Goal: Information Seeking & Learning: Learn about a topic

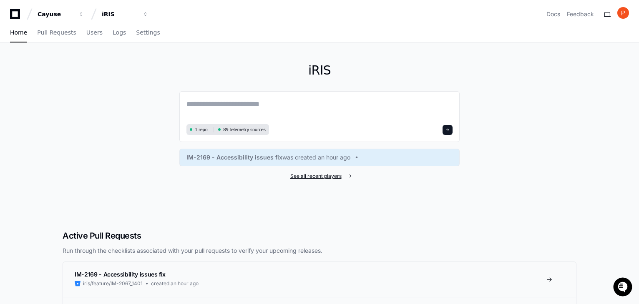
click at [319, 174] on span "See all recent players" at bounding box center [315, 176] width 51 height 7
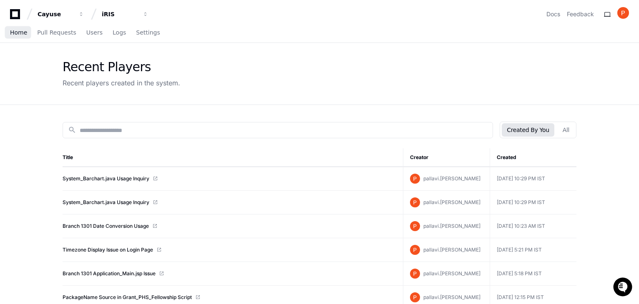
click at [23, 30] on span "Home" at bounding box center [18, 32] width 17 height 5
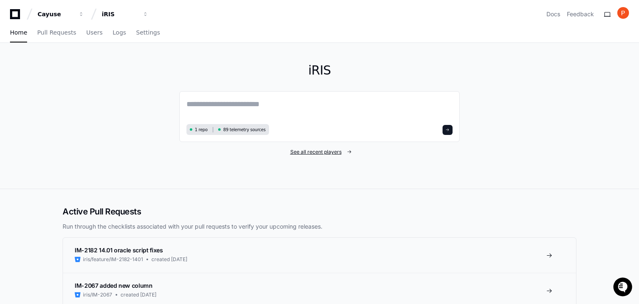
click at [295, 152] on span "See all recent players" at bounding box center [315, 152] width 51 height 7
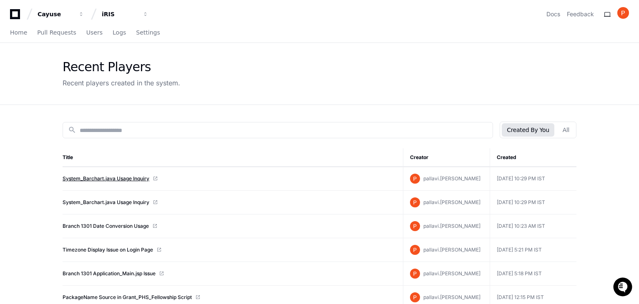
click at [124, 177] on link "System_Barchart.java Usage Inquiry" at bounding box center [106, 179] width 87 height 7
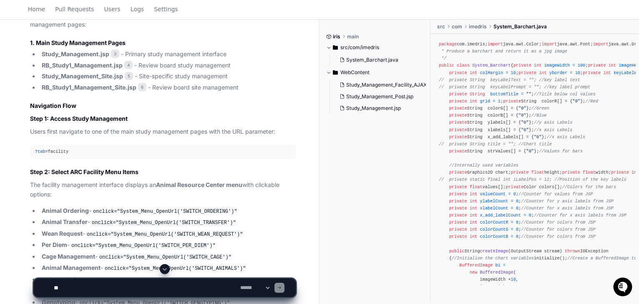
scroll to position [1251, 0]
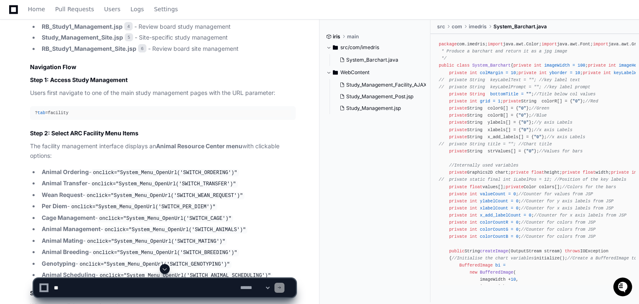
scroll to position [1293, 0]
